Goal: Information Seeking & Learning: Understand process/instructions

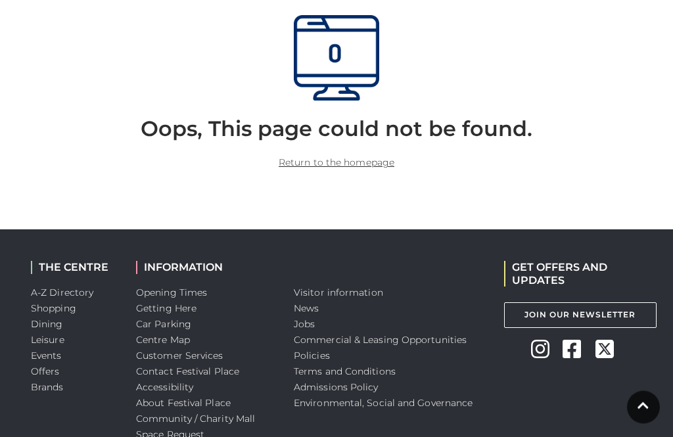
scroll to position [372, 0]
click at [162, 324] on link "Car Parking" at bounding box center [163, 324] width 55 height 12
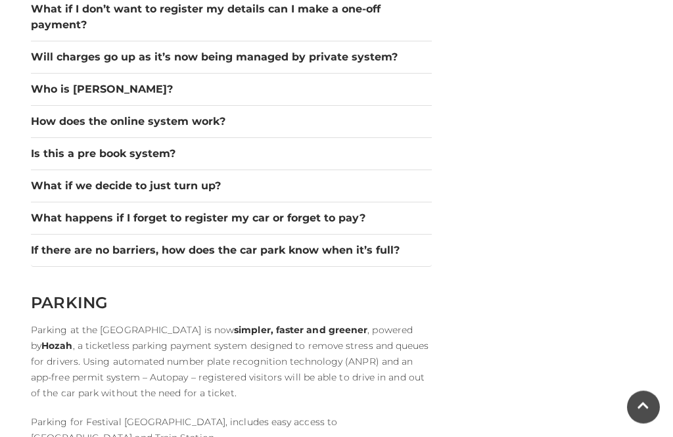
scroll to position [1958, 0]
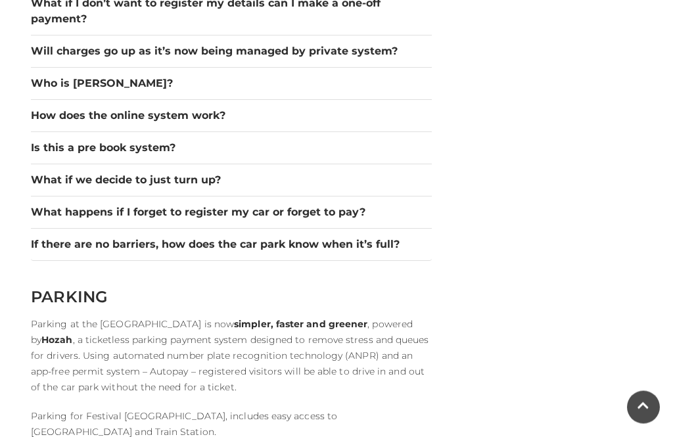
click at [56, 237] on button "If there are no barriers, how does the car park know when it’s full?" at bounding box center [231, 245] width 401 height 16
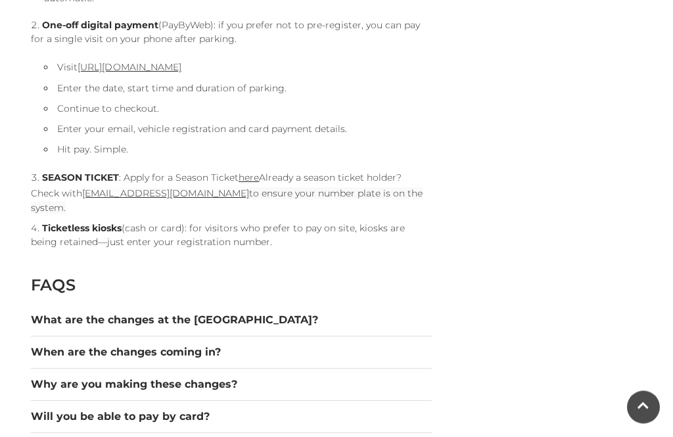
scroll to position [1449, 0]
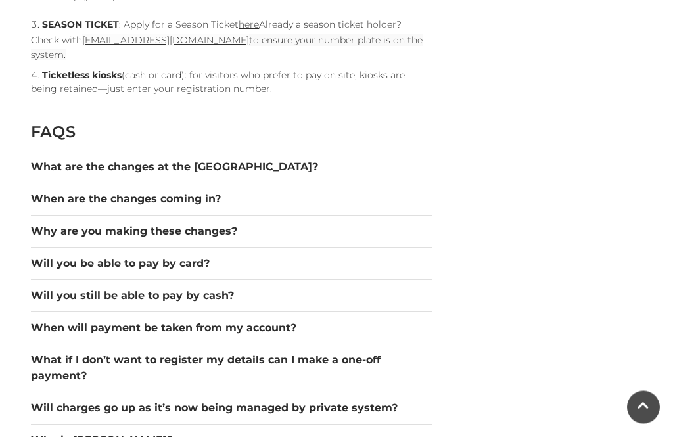
click at [54, 160] on button "What are the changes at the car park?" at bounding box center [231, 168] width 401 height 16
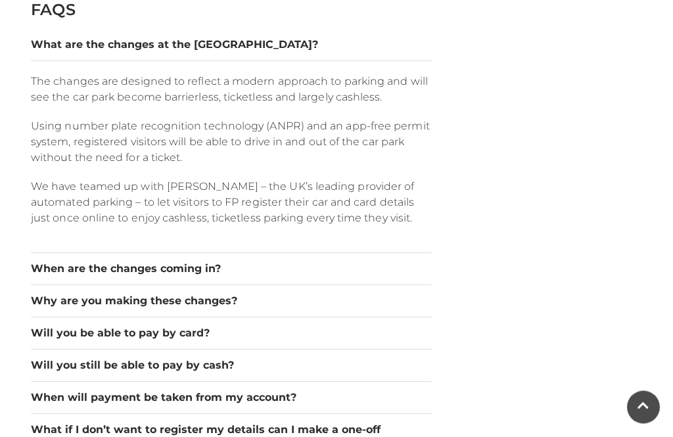
scroll to position [1725, 0]
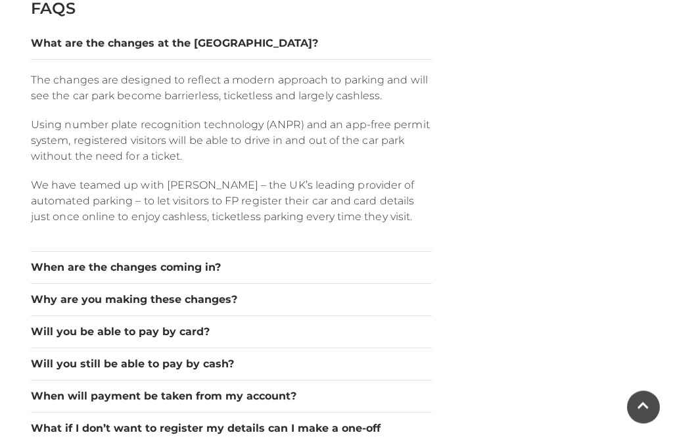
click at [55, 260] on button "When are the changes coming in?" at bounding box center [231, 268] width 401 height 16
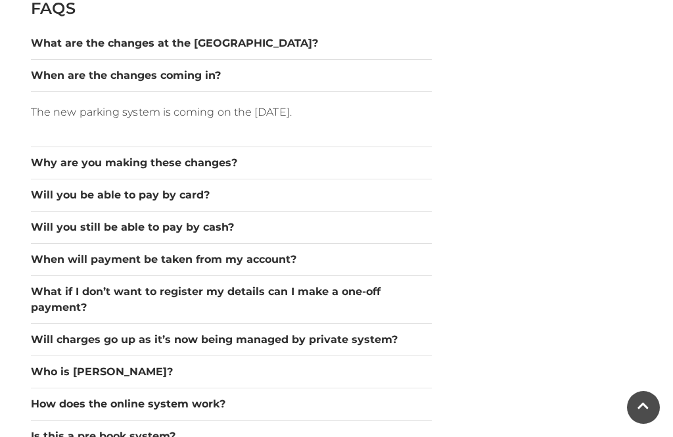
click at [62, 155] on button "Why are you making these changes?" at bounding box center [231, 163] width 401 height 16
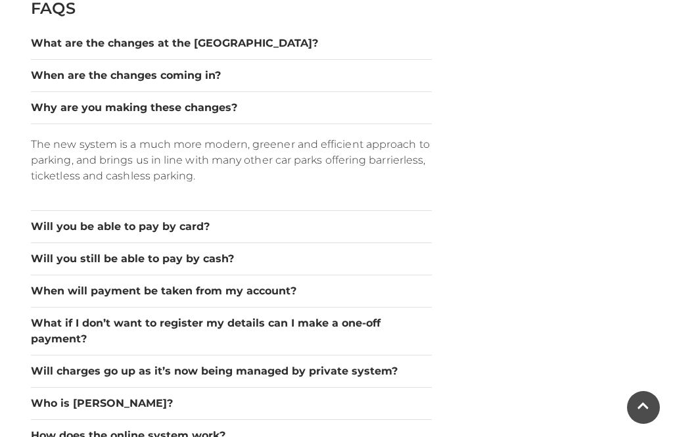
click at [59, 219] on button "Will you be able to pay by card?" at bounding box center [231, 227] width 401 height 16
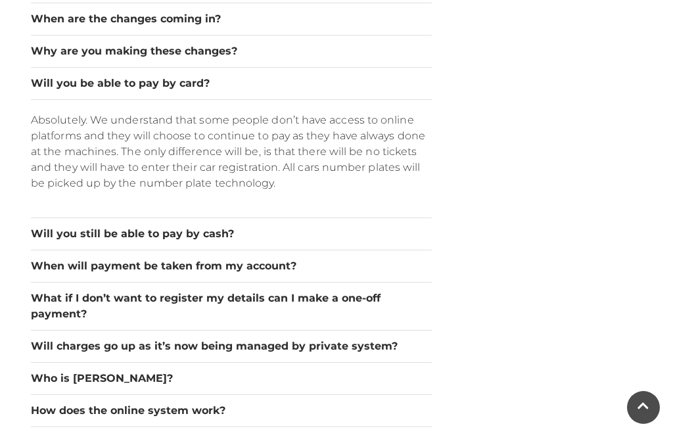
scroll to position [1786, 0]
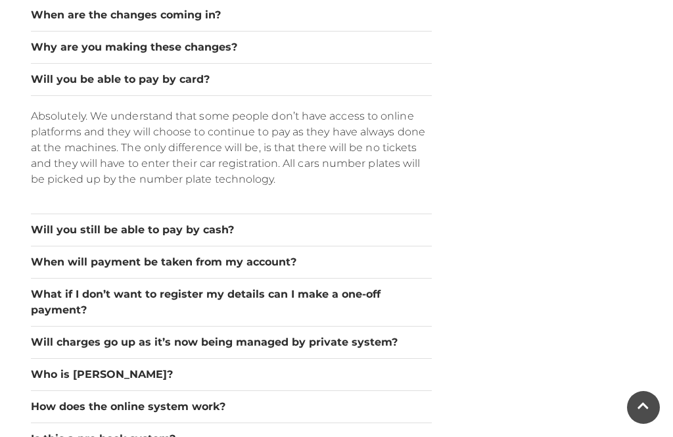
click at [52, 222] on button "Will you still be able to pay by cash?" at bounding box center [231, 230] width 401 height 16
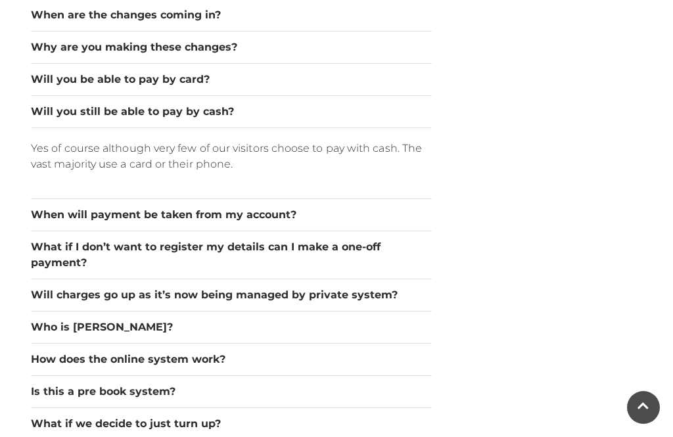
click at [60, 207] on button "When will payment be taken from my account?" at bounding box center [231, 215] width 401 height 16
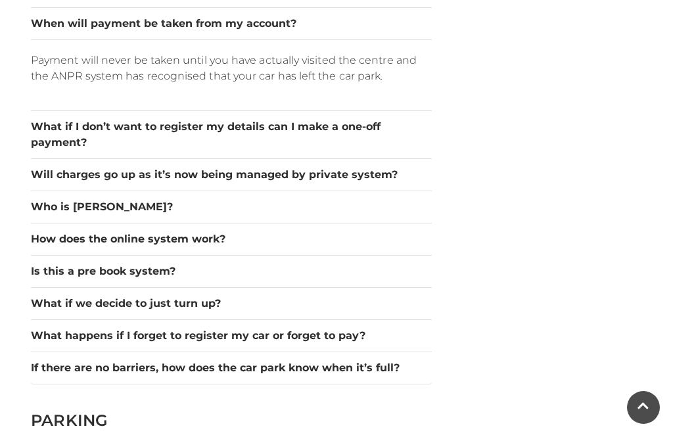
scroll to position [1908, 0]
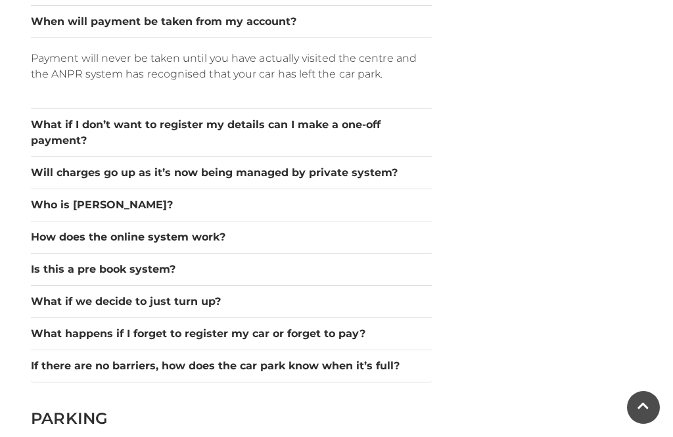
click at [53, 165] on button "Will charges go up as it’s now being managed by private system?" at bounding box center [231, 173] width 401 height 16
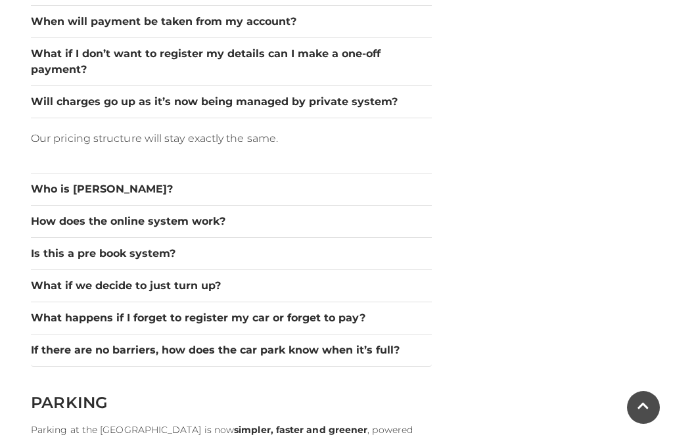
click at [43, 181] on button "Who is Hozah?" at bounding box center [231, 189] width 401 height 16
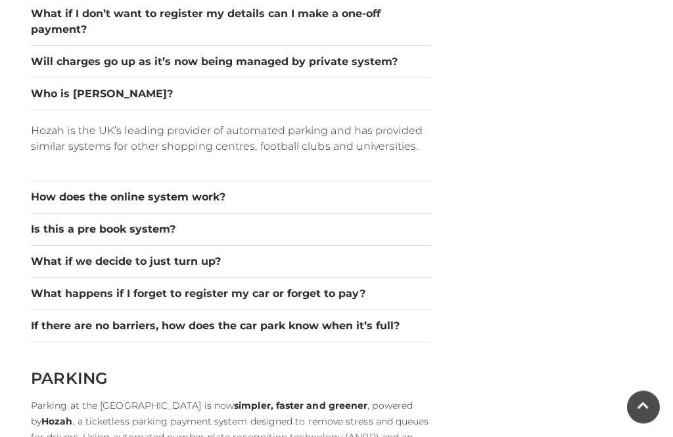
scroll to position [1949, 0]
click at [45, 189] on button "How does the online system work?" at bounding box center [231, 197] width 401 height 16
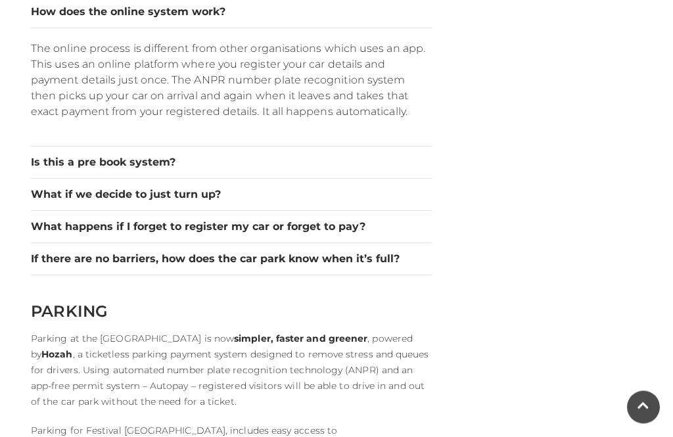
scroll to position [2063, 0]
click at [55, 154] on button "Is this a pre book system?" at bounding box center [231, 162] width 401 height 16
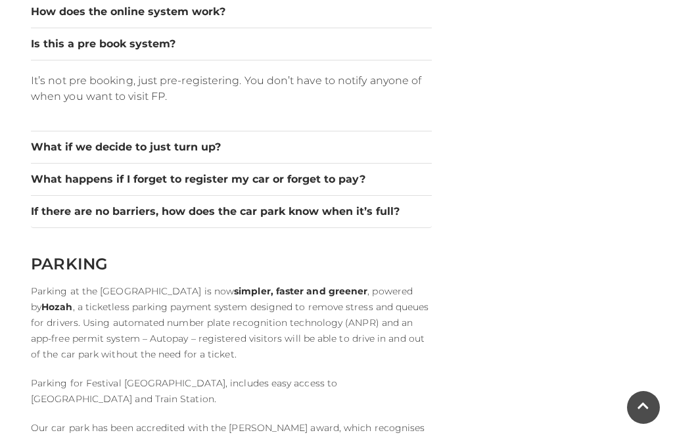
click at [53, 139] on button "What if we decide to just turn up?" at bounding box center [231, 147] width 401 height 16
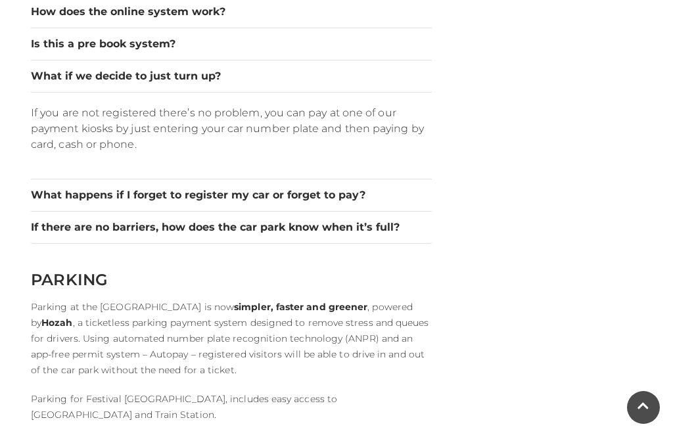
click at [55, 187] on button "What happens if I forget to register my car or forget to pay?" at bounding box center [231, 195] width 401 height 16
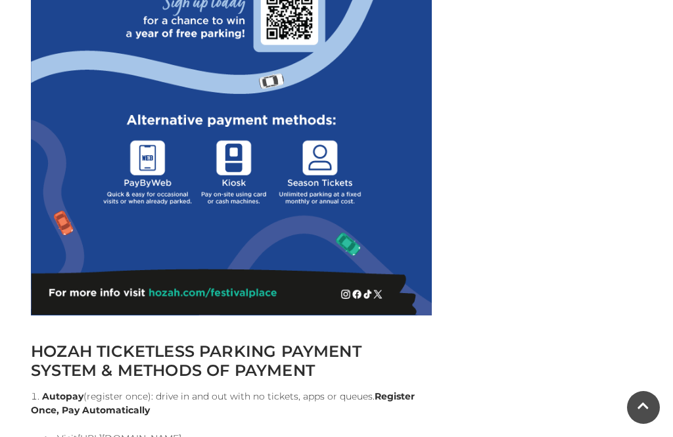
scroll to position [905, 0]
